Goal: Task Accomplishment & Management: Manage account settings

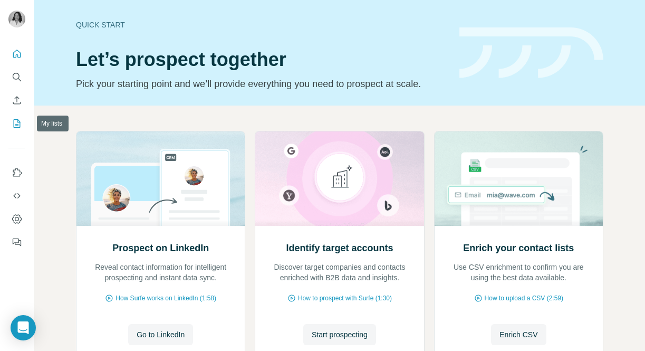
scroll to position [81, 0]
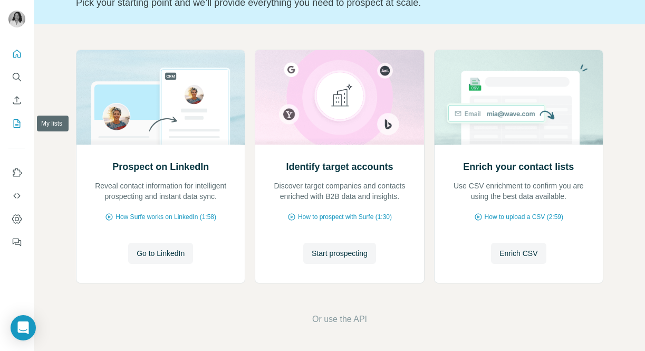
click at [21, 122] on icon "My lists" at bounding box center [17, 123] width 11 height 11
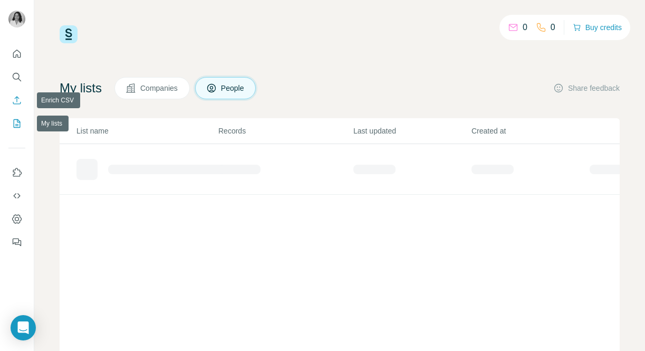
click at [21, 99] on icon "Enrich CSV" at bounding box center [17, 100] width 11 height 11
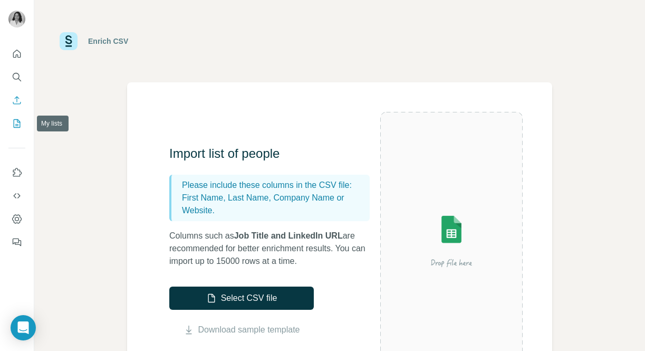
click at [18, 127] on icon "My lists" at bounding box center [17, 123] width 11 height 11
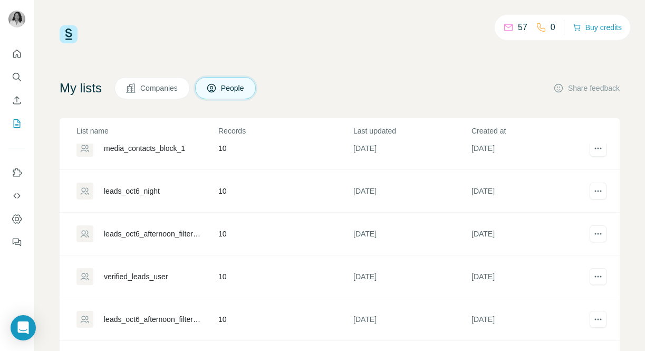
scroll to position [83, 0]
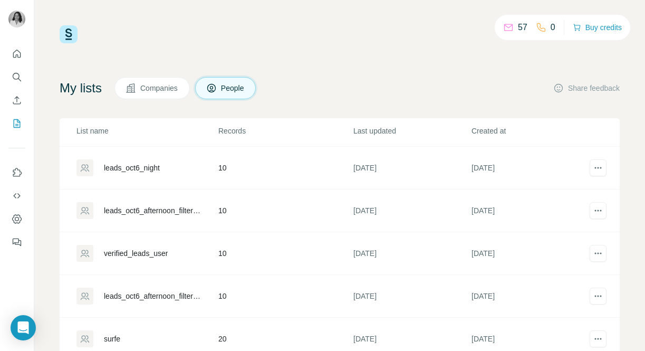
click at [155, 298] on div "leads_oct6_afternoon_filtered" at bounding box center [152, 296] width 97 height 11
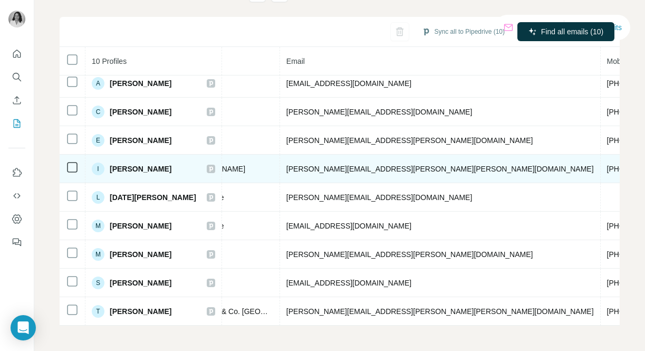
scroll to position [35, 0]
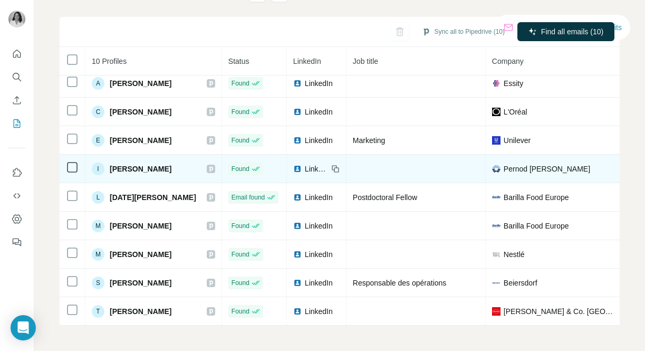
click at [305, 170] on span "LinkedIn" at bounding box center [316, 168] width 23 height 11
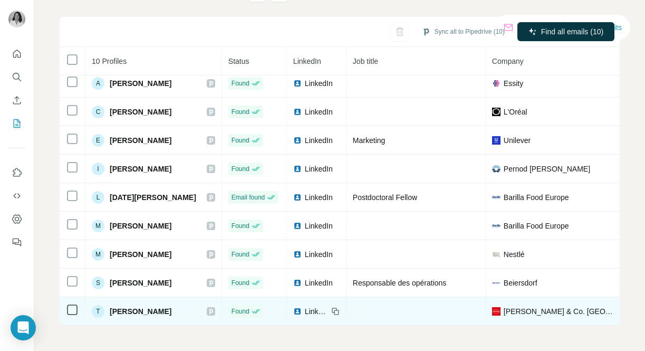
click at [305, 310] on span "LinkedIn" at bounding box center [316, 311] width 23 height 11
click at [305, 312] on span "LinkedIn" at bounding box center [316, 311] width 23 height 11
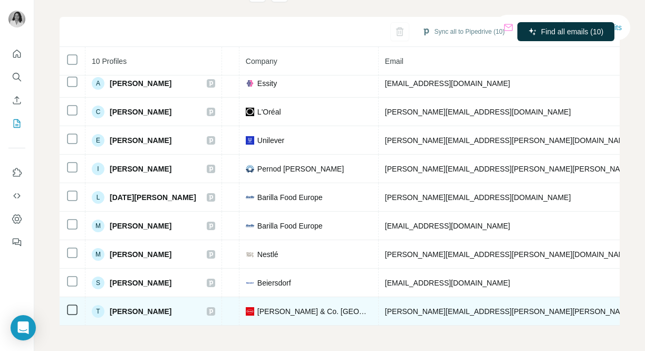
scroll to position [35, 387]
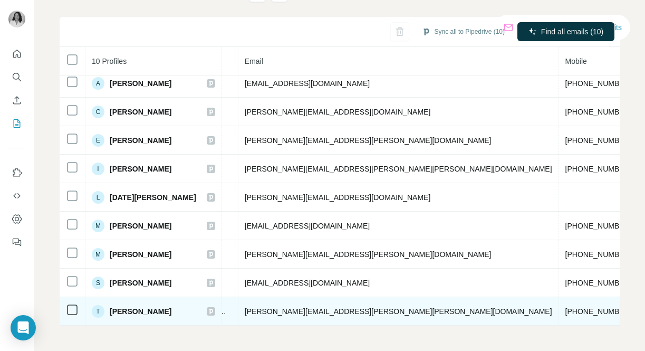
copy span "[PERSON_NAME][DOMAIN_NAME]"
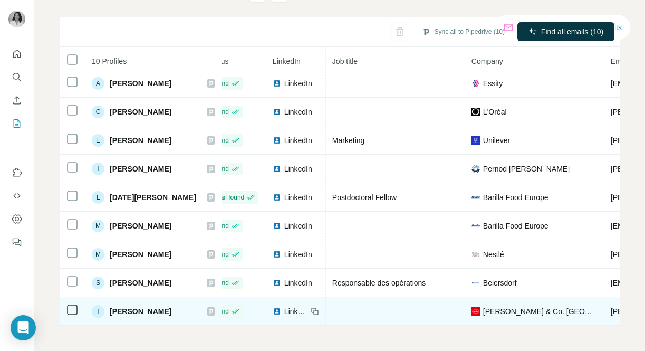
scroll to position [35, 13]
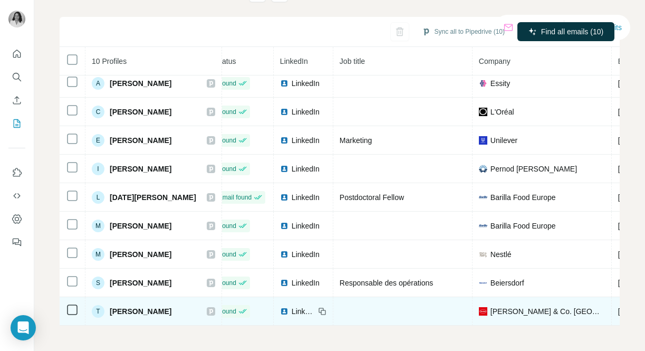
click at [280, 309] on div "LinkedIn" at bounding box center [297, 311] width 35 height 11
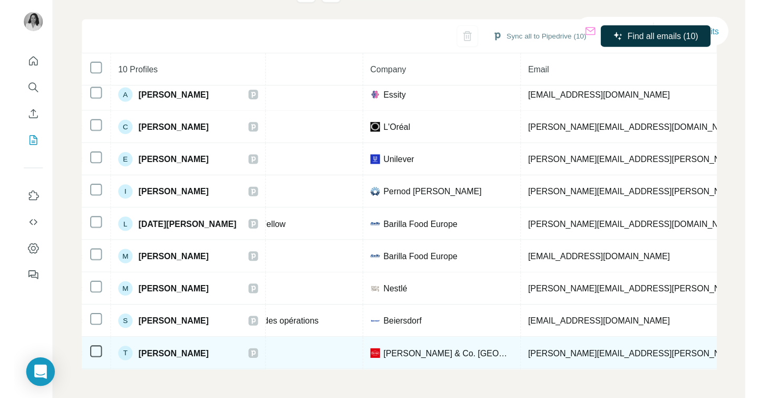
scroll to position [35, 192]
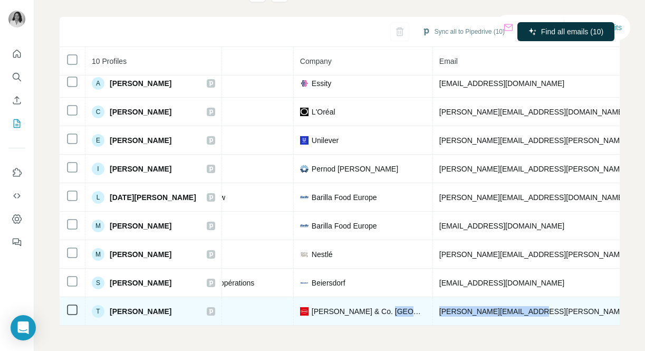
drag, startPoint x: 514, startPoint y: 311, endPoint x: 405, endPoint y: 310, distance: 108.6
click at [405, 310] on tr "T [PERSON_NAME] Found LinkedIn [PERSON_NAME] & Co. [PERSON_NAME] [PERSON_NAME][…" at bounding box center [482, 311] width 1229 height 28
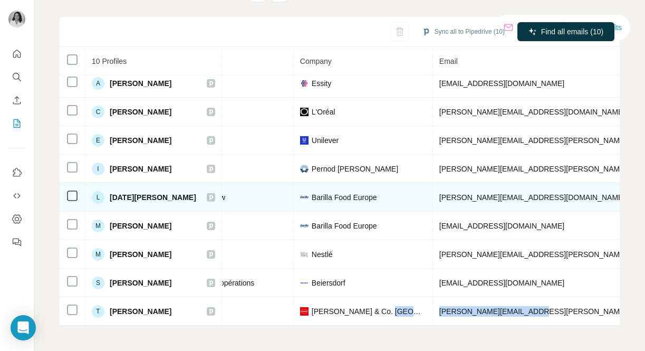
copy tr "[PERSON_NAME][EMAIL_ADDRESS][PERSON_NAME][PERSON_NAME][DOMAIN_NAME]"
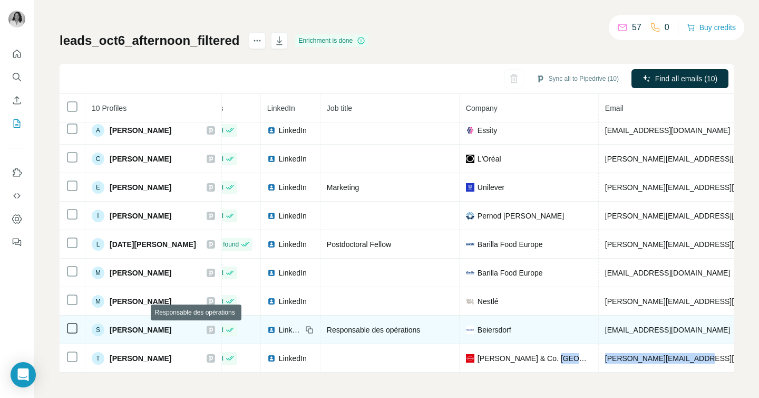
scroll to position [35, 0]
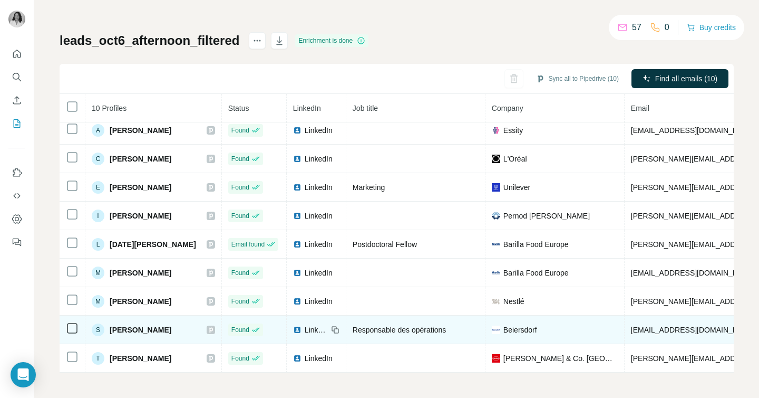
click at [305, 327] on span "LinkedIn" at bounding box center [316, 329] width 23 height 11
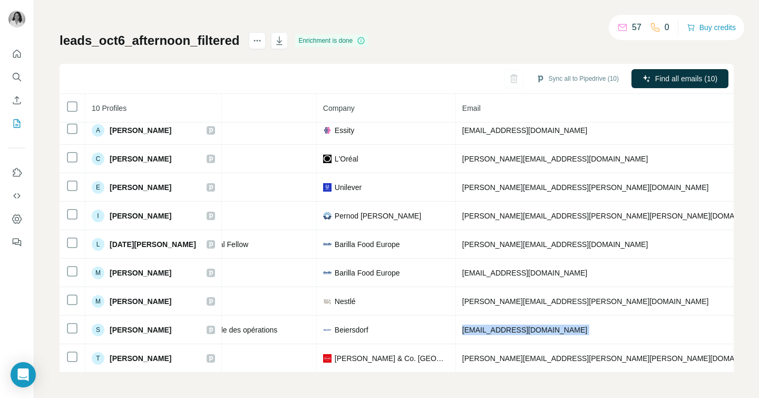
scroll to position [35, 272]
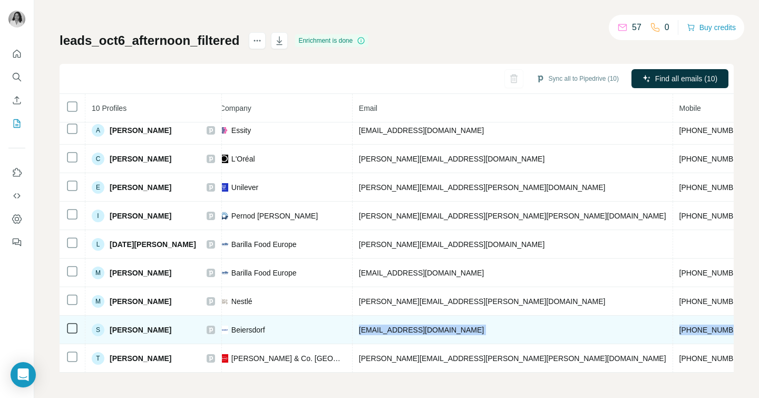
drag, startPoint x: 604, startPoint y: 331, endPoint x: 473, endPoint y: 329, distance: 130.8
click at [473, 329] on td "[EMAIL_ADDRESS][DOMAIN_NAME]" at bounding box center [513, 329] width 321 height 28
copy span "[EMAIL_ADDRESS][DOMAIN_NAME]"
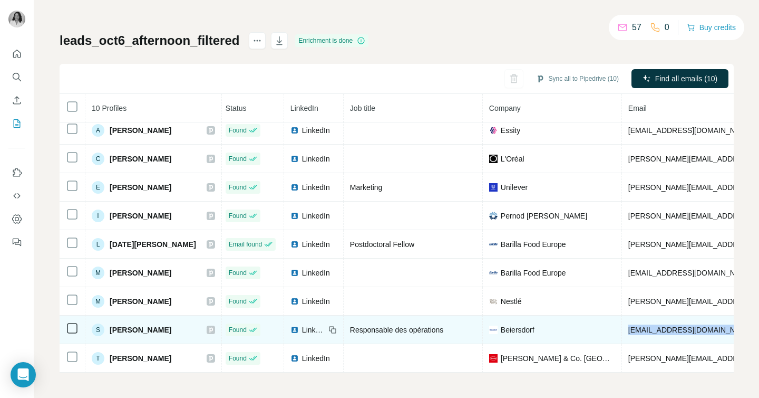
scroll to position [35, 0]
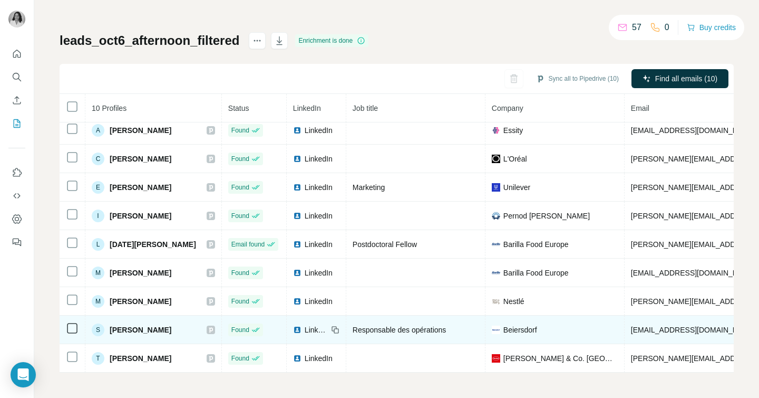
click at [305, 330] on span "LinkedIn" at bounding box center [316, 329] width 23 height 11
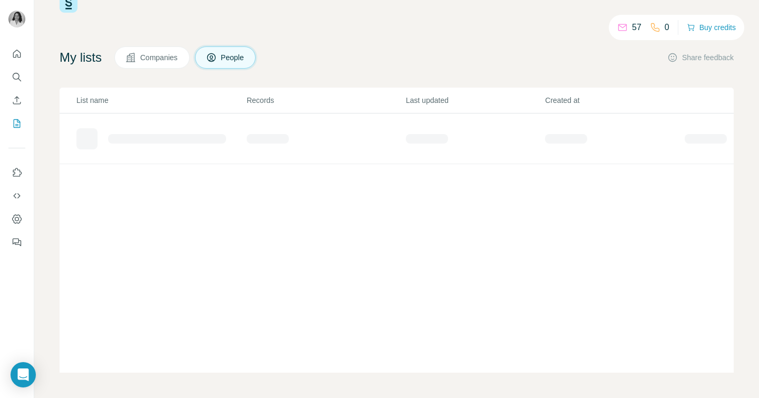
scroll to position [31, 0]
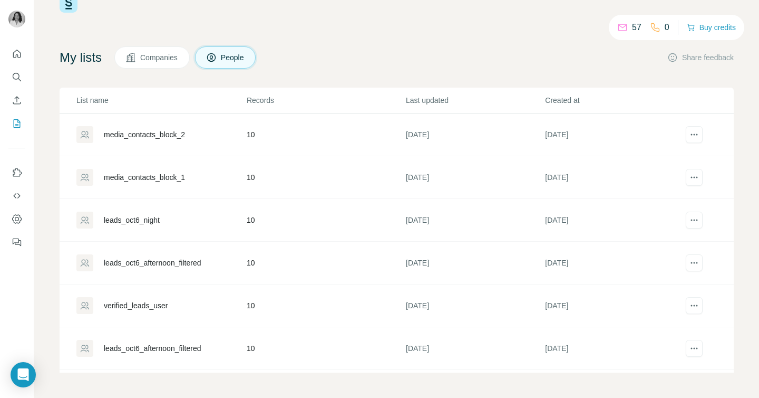
click at [289, 301] on td "10" at bounding box center [325, 305] width 159 height 43
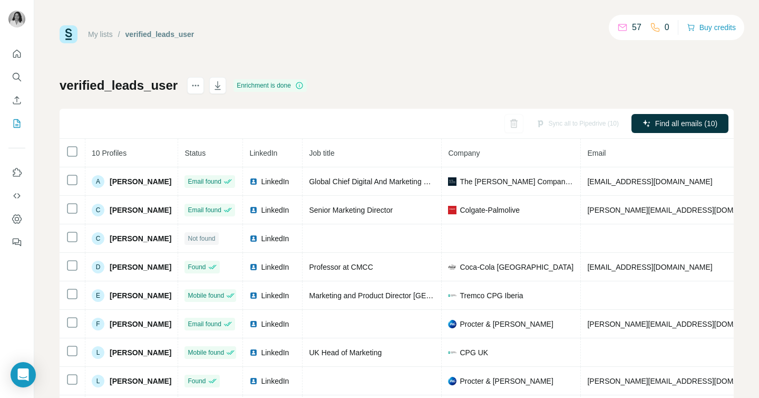
click at [117, 34] on ul "My lists / verified_leads_user" at bounding box center [141, 34] width 106 height 11
click at [109, 34] on link "My lists" at bounding box center [100, 34] width 25 height 8
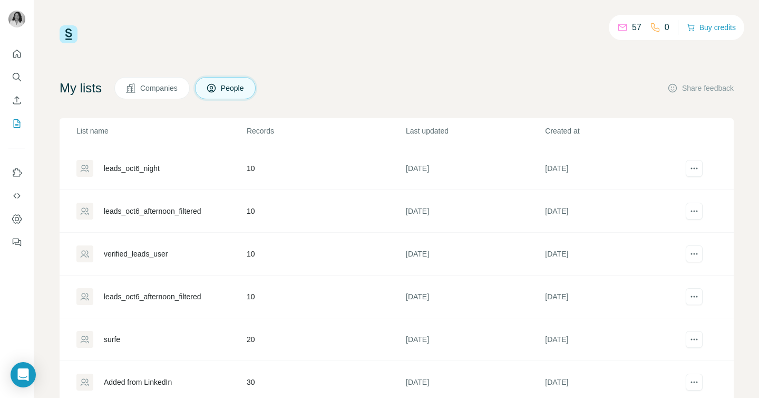
scroll to position [83, 0]
click at [129, 350] on div "Added from LinkedIn" at bounding box center [138, 381] width 68 height 11
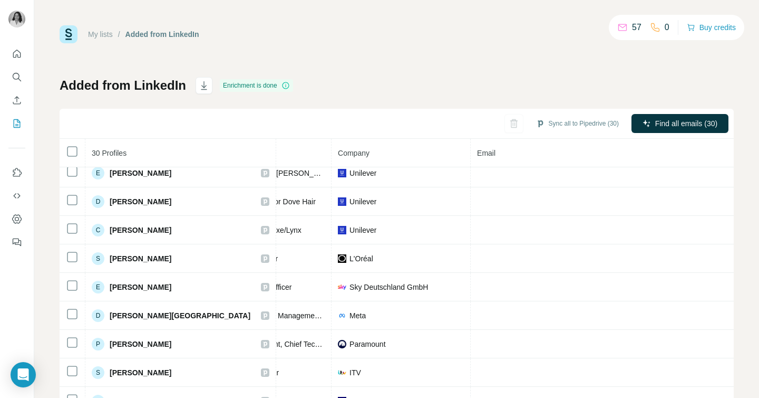
scroll to position [444, 208]
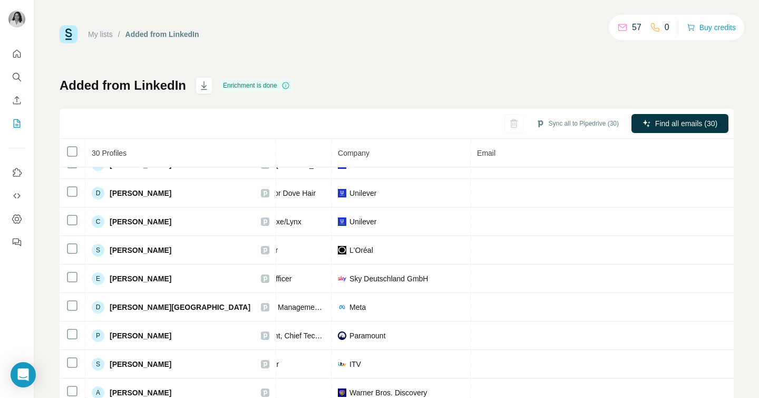
click at [111, 33] on link "My lists" at bounding box center [100, 34] width 25 height 8
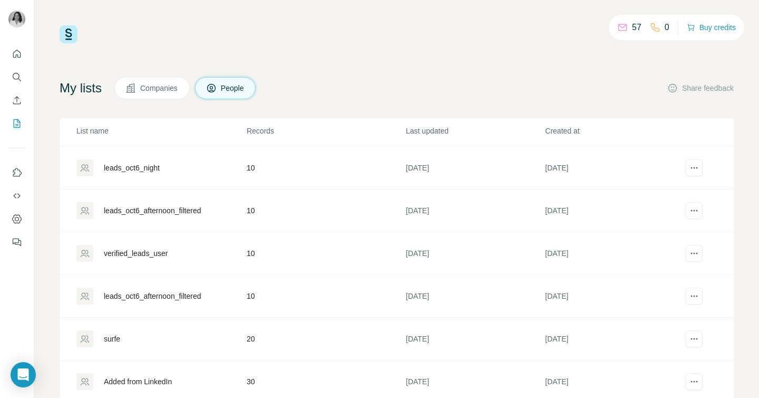
scroll to position [31, 0]
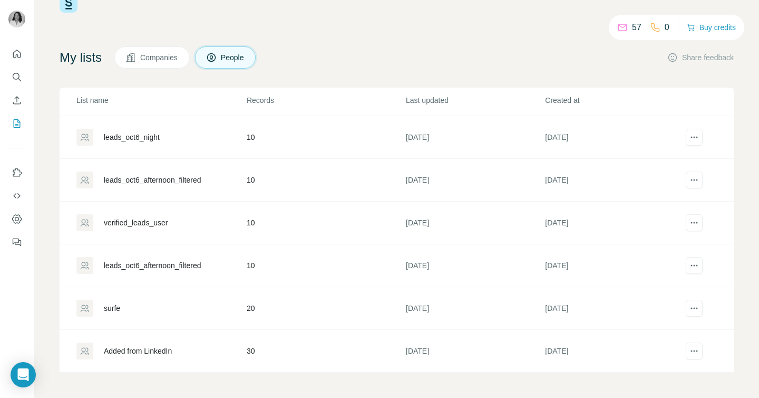
click at [124, 306] on div "surfe" at bounding box center [160, 308] width 169 height 17
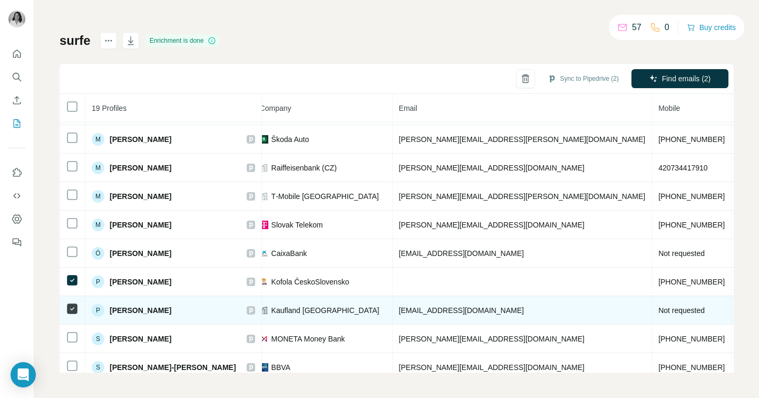
scroll to position [252, 272]
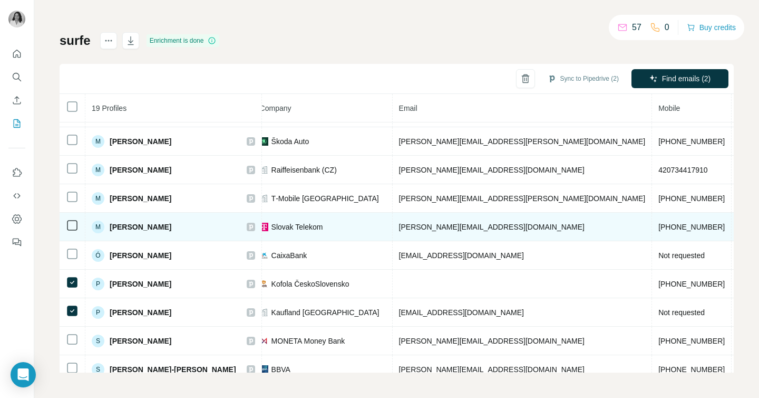
click at [66, 225] on icon at bounding box center [72, 225] width 13 height 13
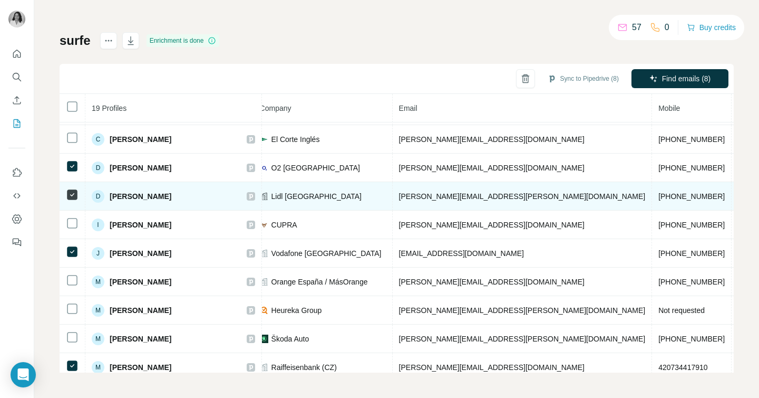
scroll to position [57, 272]
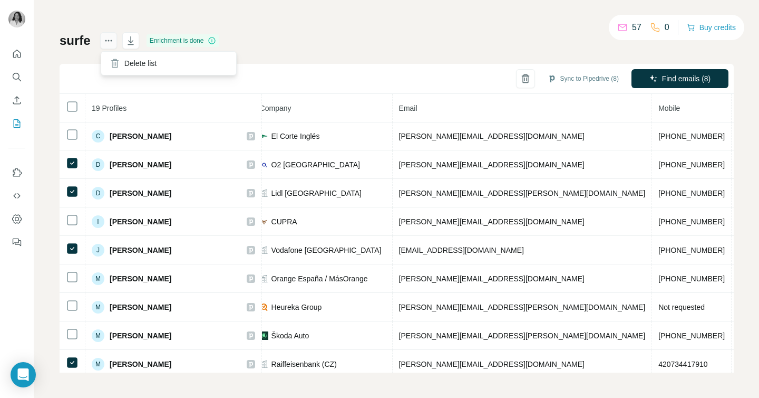
click at [108, 44] on icon "actions" at bounding box center [108, 40] width 11 height 11
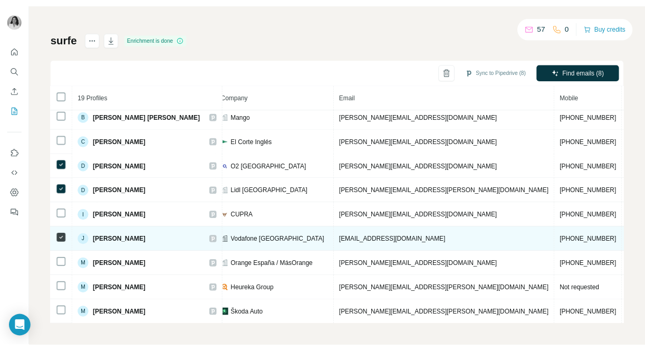
scroll to position [0, 272]
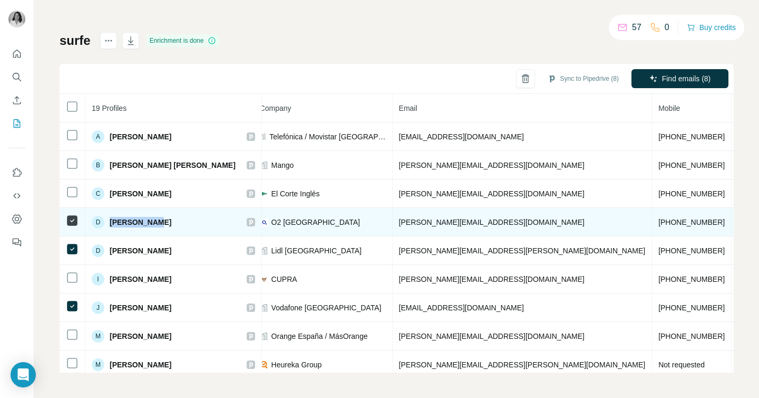
drag, startPoint x: 110, startPoint y: 218, endPoint x: 178, endPoint y: 220, distance: 68.0
click at [178, 220] on div "D [PERSON_NAME]" at bounding box center [173, 222] width 163 height 13
copy span "[PERSON_NAME]"
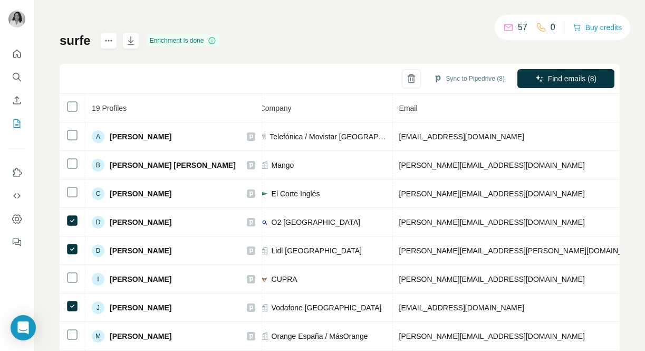
click at [545, 26] on div "0" at bounding box center [546, 27] width 20 height 13
click at [594, 28] on button "Buy credits" at bounding box center [597, 27] width 49 height 15
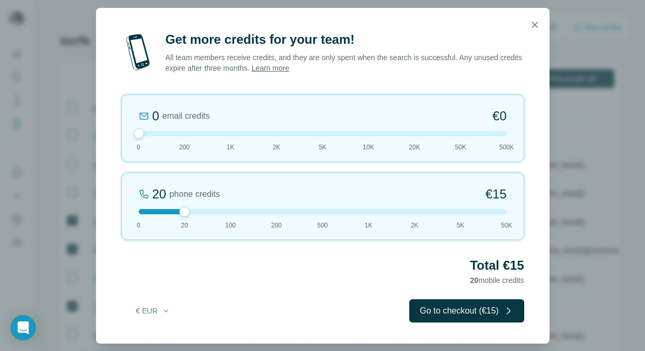
drag, startPoint x: 183, startPoint y: 137, endPoint x: 134, endPoint y: 137, distance: 48.5
click at [134, 137] on div at bounding box center [138, 133] width 11 height 11
click at [228, 214] on div "20 phone credits €[PHONE_NUMBER] 1K 2K 5K 50K" at bounding box center [322, 206] width 403 height 68
drag, startPoint x: 228, startPoint y: 213, endPoint x: 200, endPoint y: 213, distance: 27.4
click at [200, 213] on div at bounding box center [323, 211] width 368 height 5
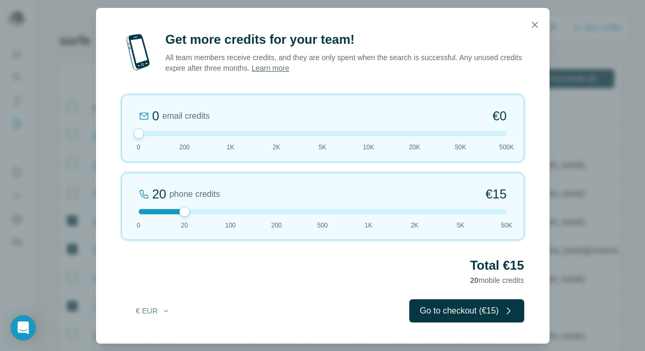
click at [234, 209] on div at bounding box center [323, 211] width 368 height 5
click at [536, 23] on icon "button" at bounding box center [535, 25] width 6 height 6
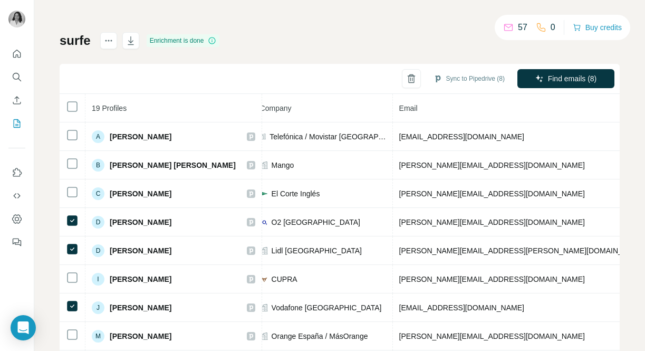
scroll to position [0, 0]
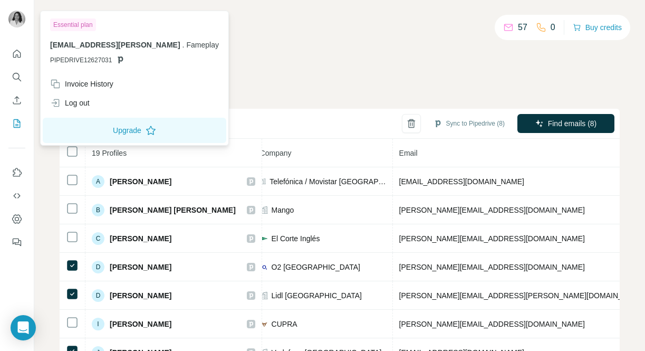
click at [19, 12] on img at bounding box center [16, 19] width 17 height 17
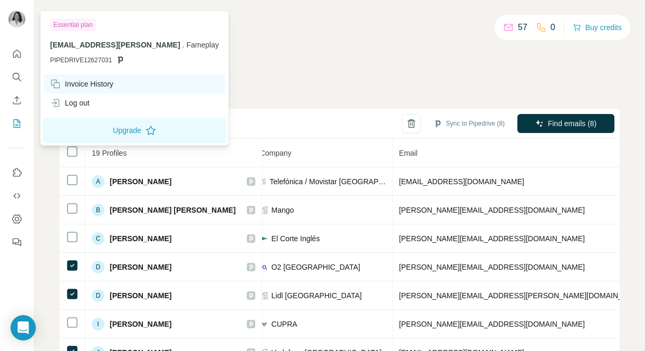
click at [104, 83] on div "Invoice History" at bounding box center [81, 84] width 63 height 11
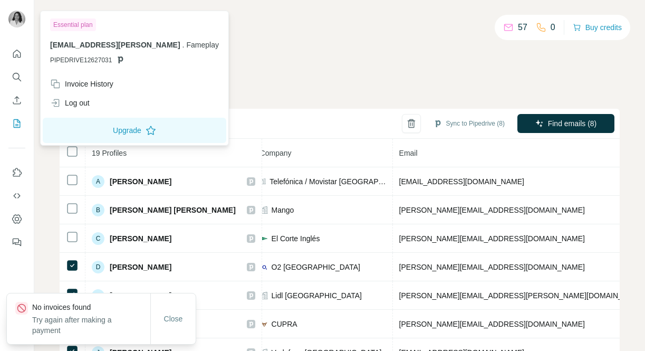
click at [22, 19] on img at bounding box center [16, 19] width 17 height 17
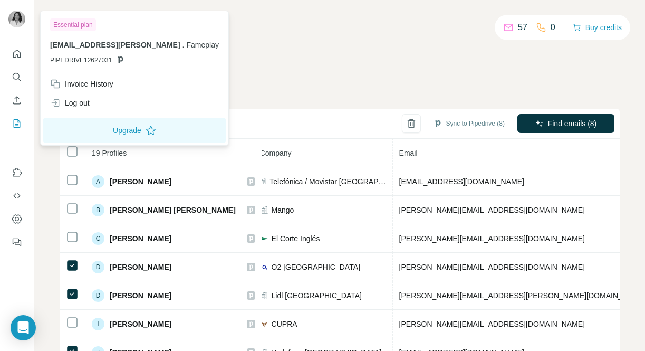
click at [513, 23] on div "57" at bounding box center [515, 27] width 24 height 13
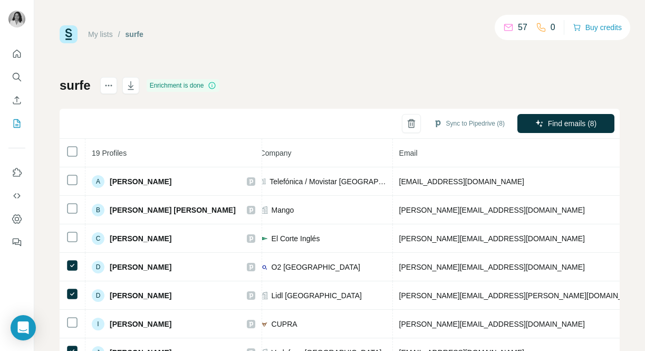
click at [518, 30] on p "57" at bounding box center [522, 27] width 9 height 13
click at [103, 36] on link "My lists" at bounding box center [100, 34] width 25 height 8
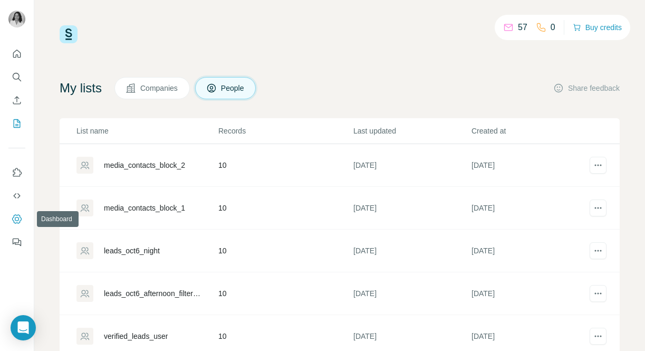
click at [19, 220] on icon "Dashboard" at bounding box center [17, 219] width 11 height 11
